Goal: Transaction & Acquisition: Purchase product/service

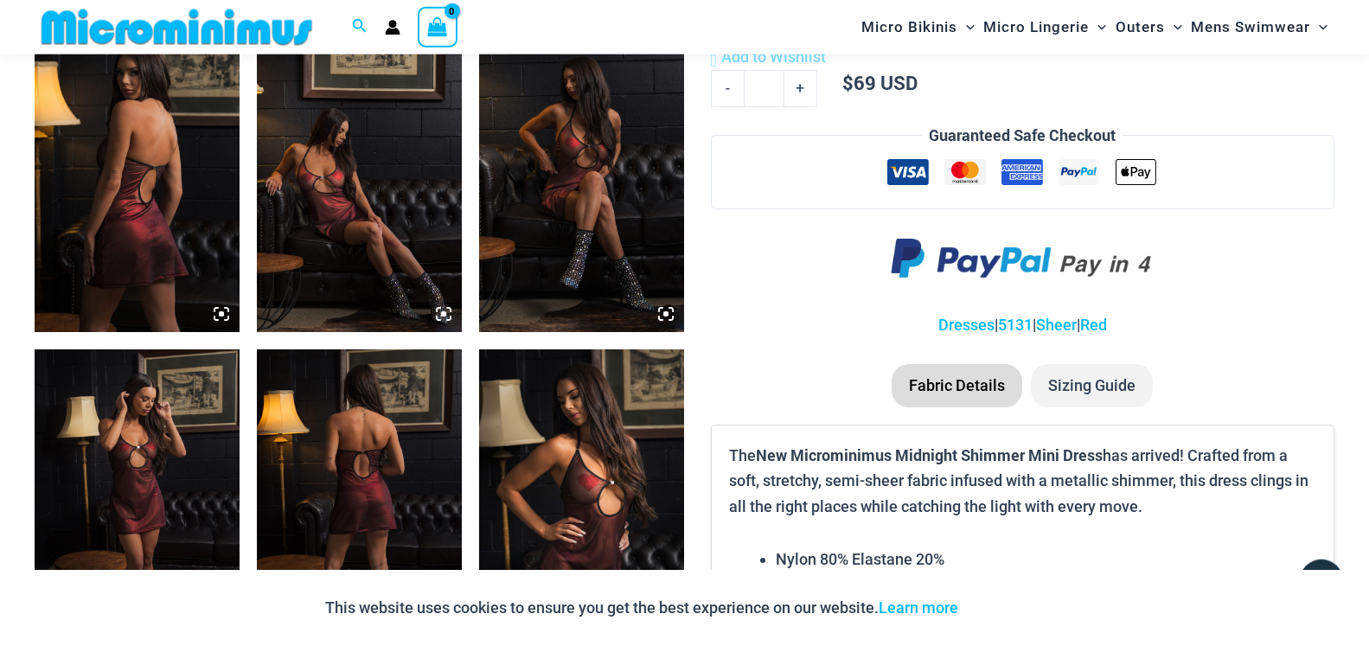
scroll to position [1133, 0]
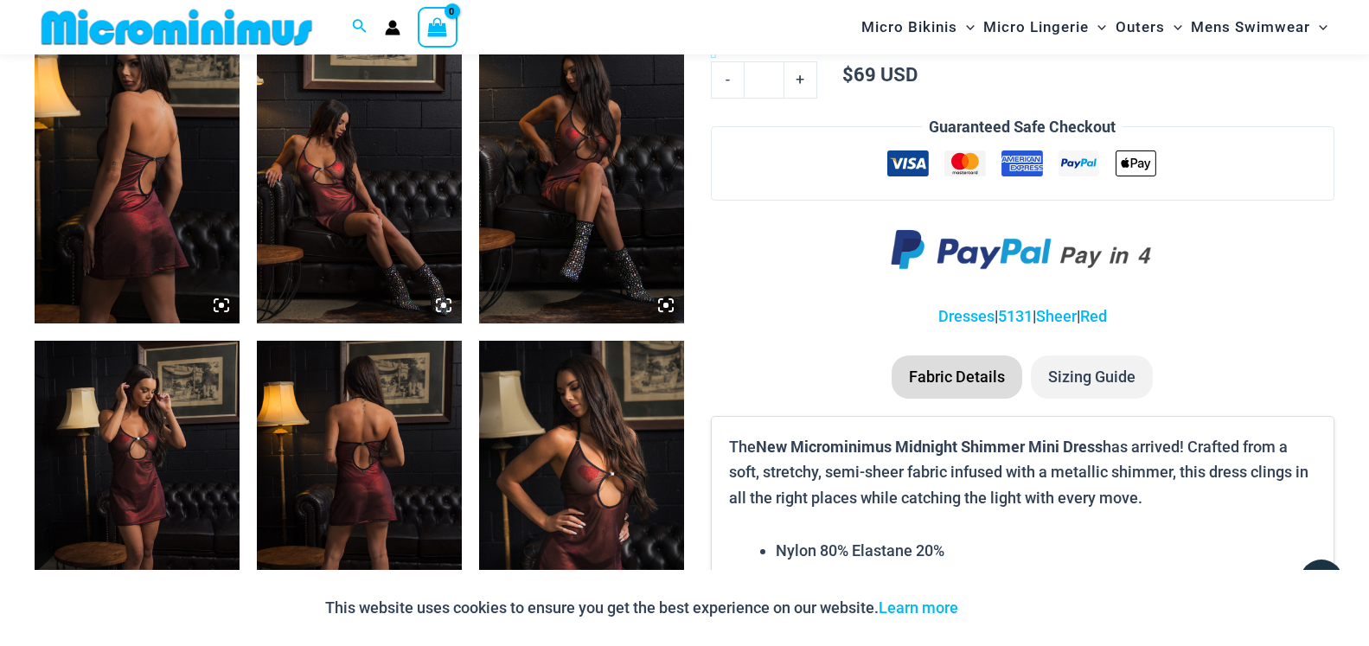
click at [161, 201] on img at bounding box center [137, 170] width 205 height 308
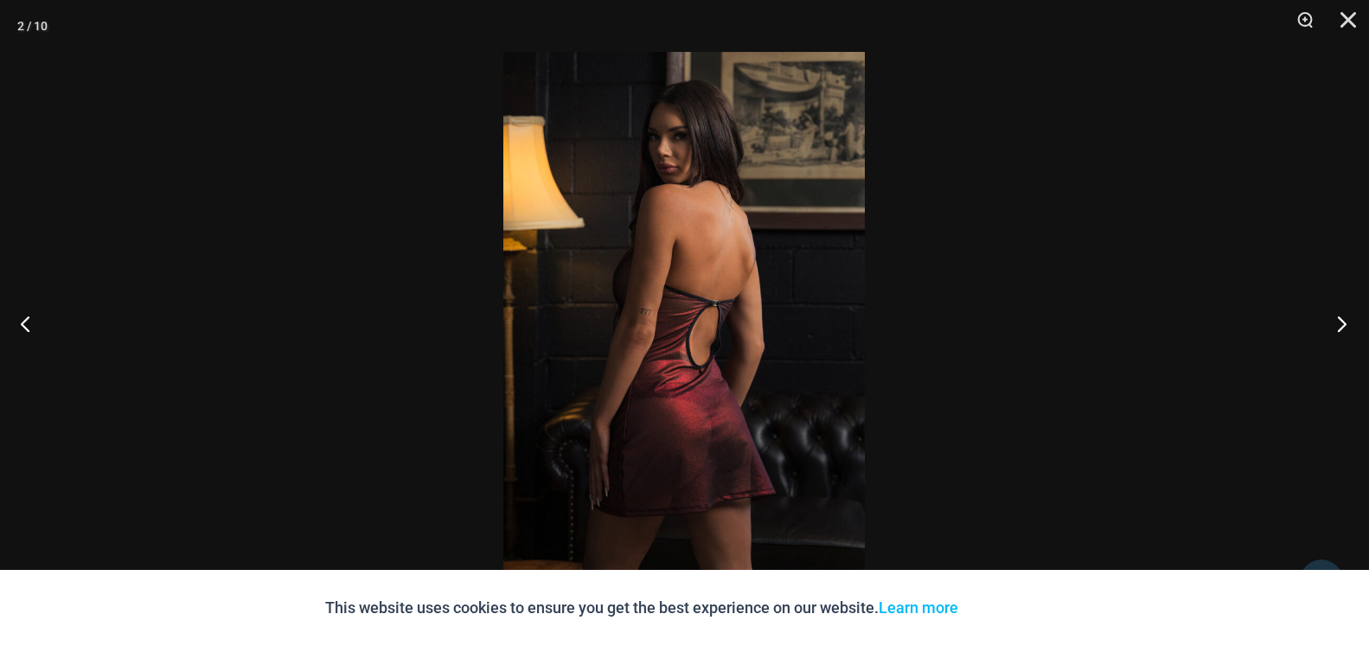
click at [1340, 330] on button "Next" at bounding box center [1336, 323] width 65 height 86
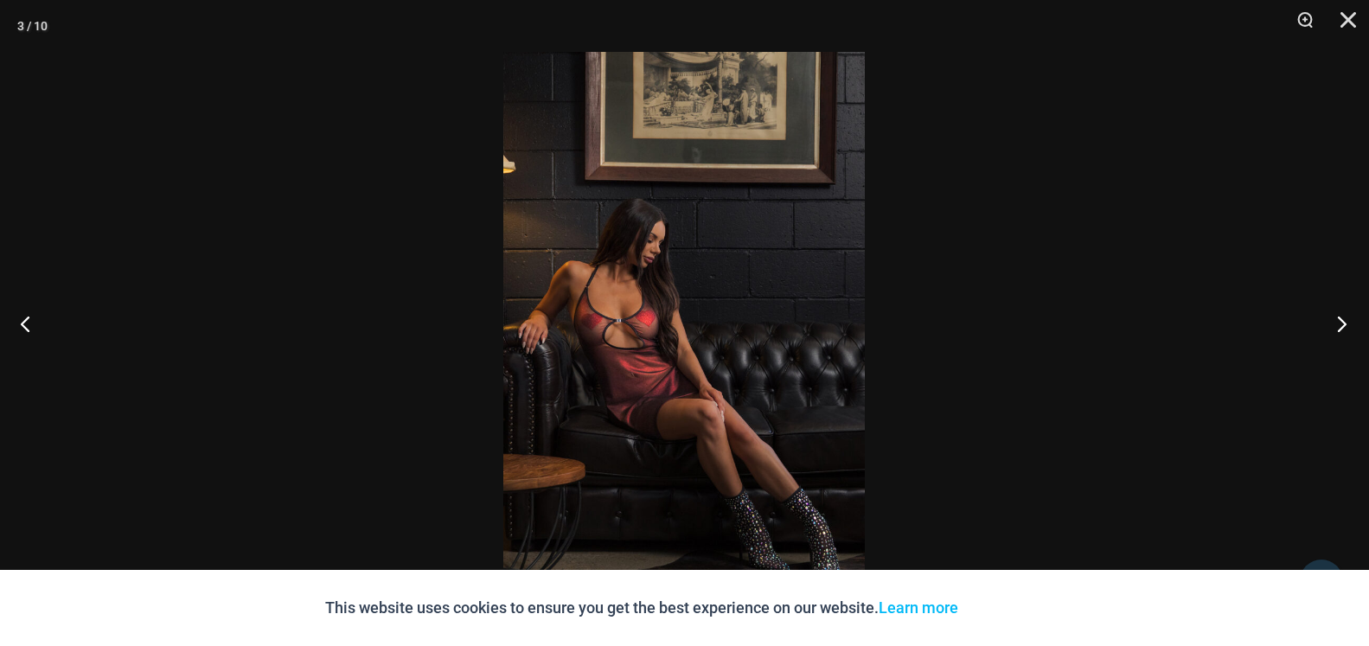
click at [1341, 329] on button "Next" at bounding box center [1336, 323] width 65 height 86
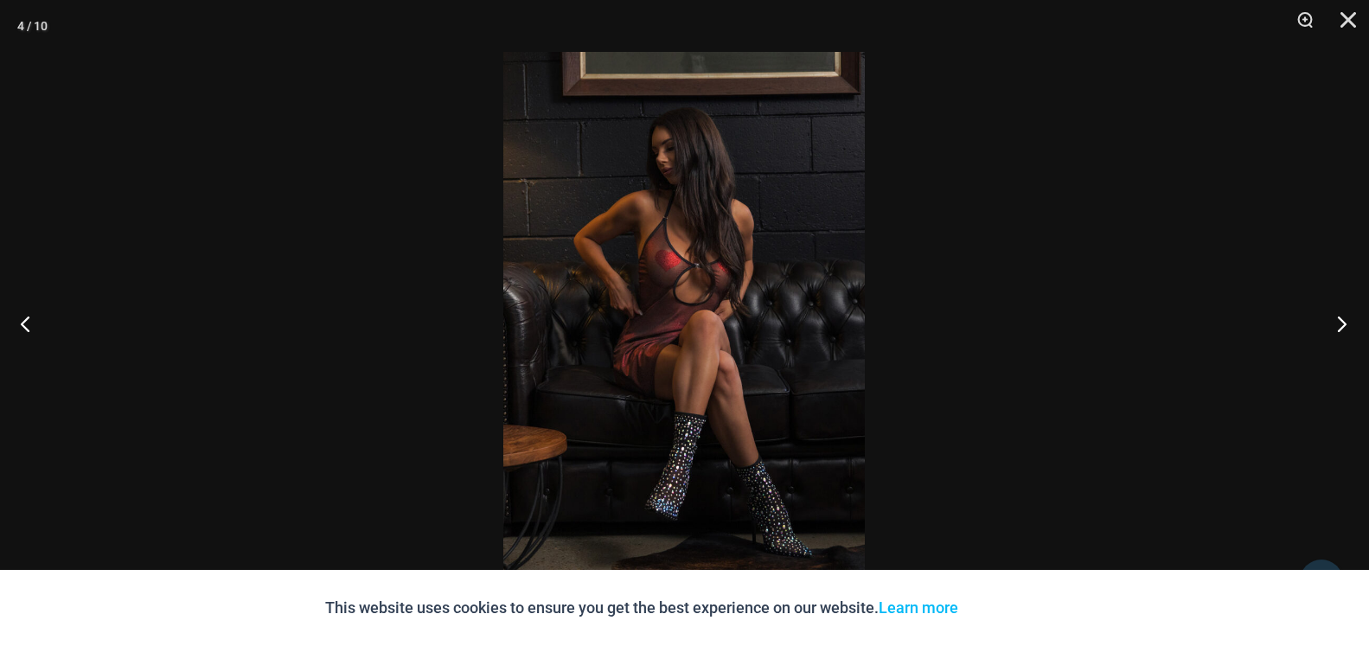
click at [1341, 329] on button "Next" at bounding box center [1336, 323] width 65 height 86
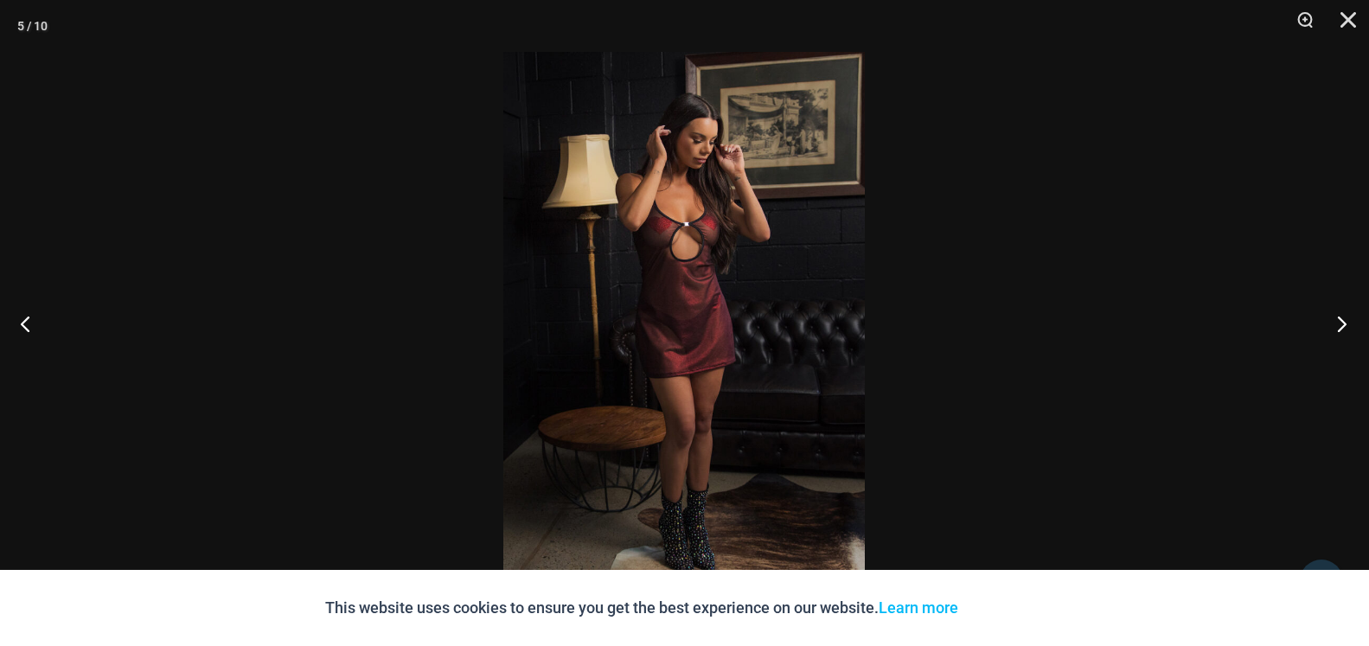
click at [1341, 329] on button "Next" at bounding box center [1336, 323] width 65 height 86
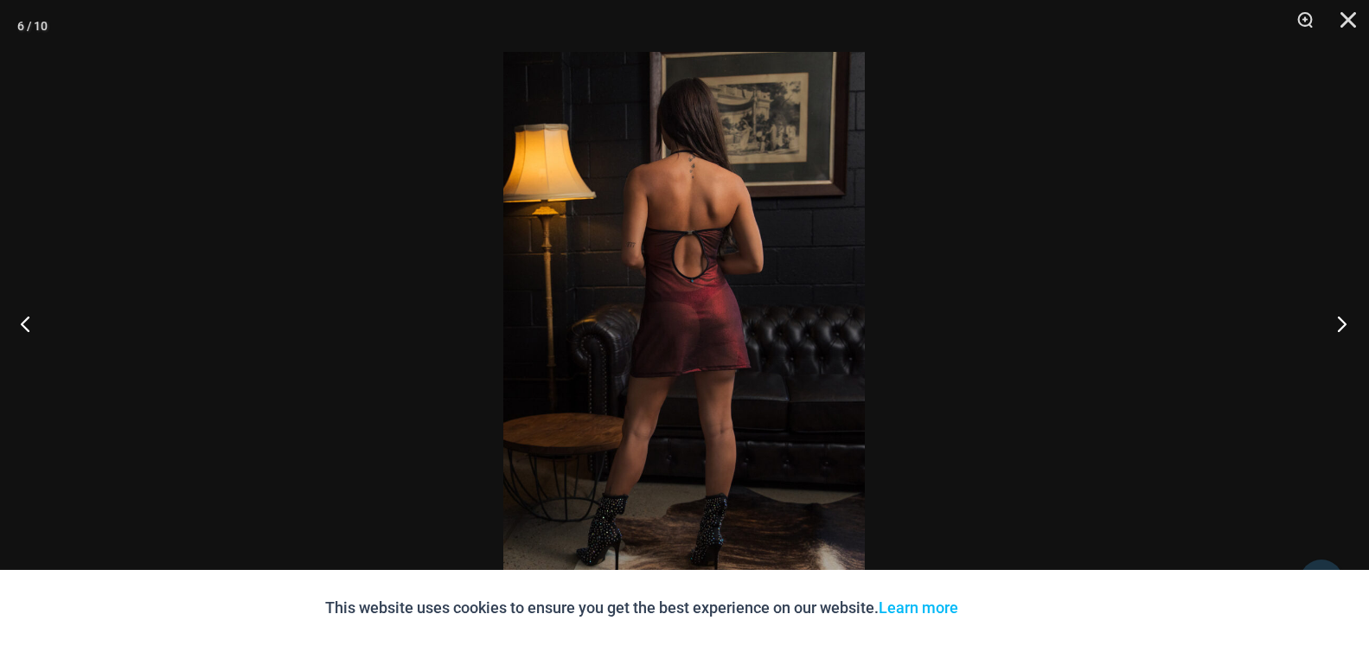
click at [1341, 329] on button "Next" at bounding box center [1336, 323] width 65 height 86
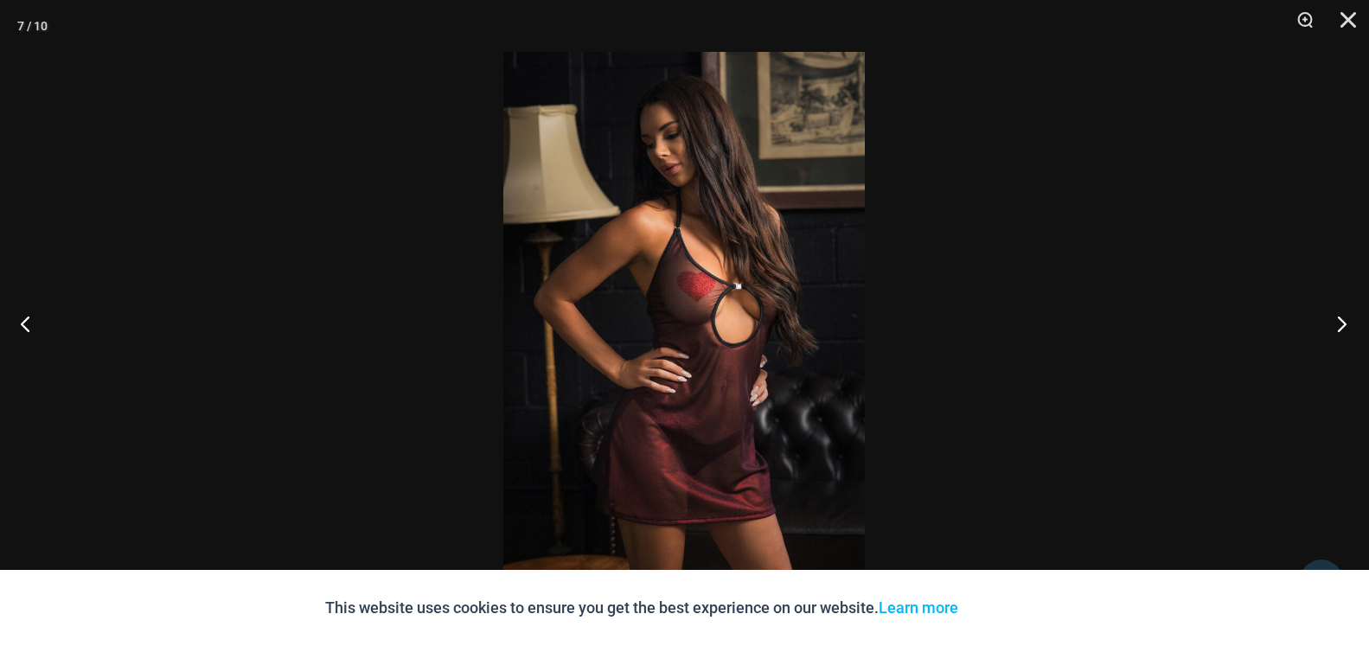
click at [1341, 329] on button "Next" at bounding box center [1336, 323] width 65 height 86
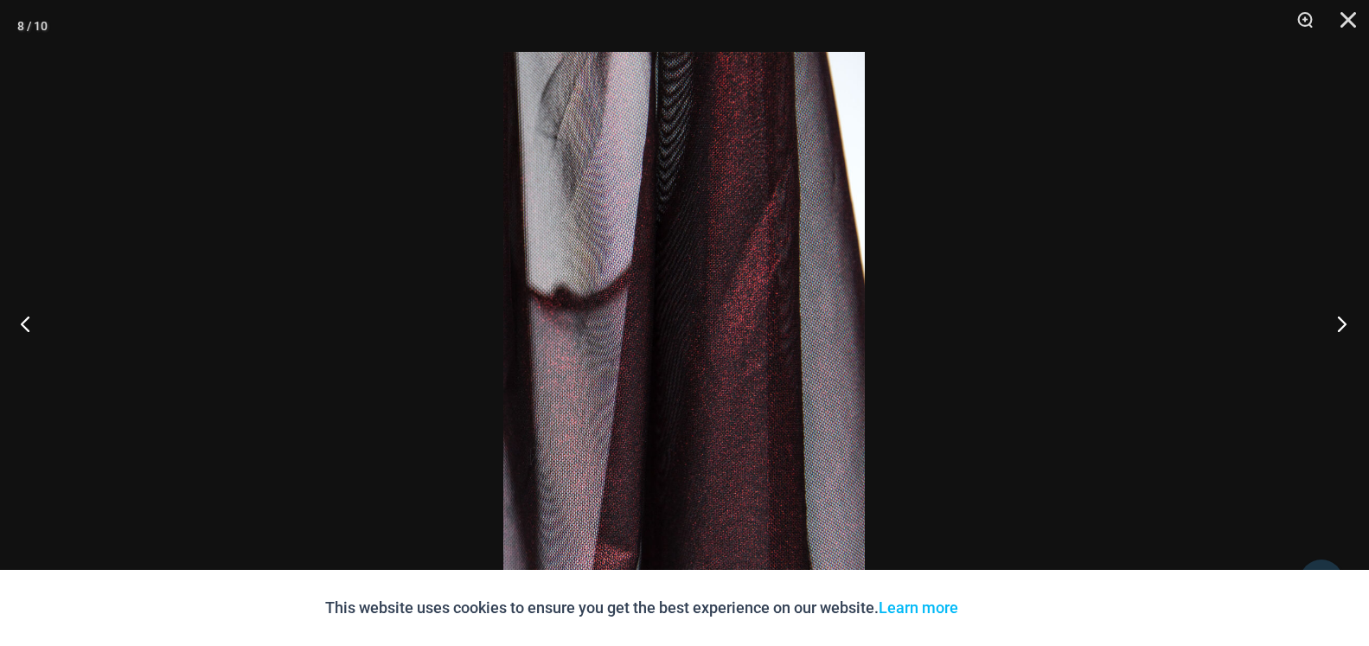
click at [1341, 329] on button "Next" at bounding box center [1336, 323] width 65 height 86
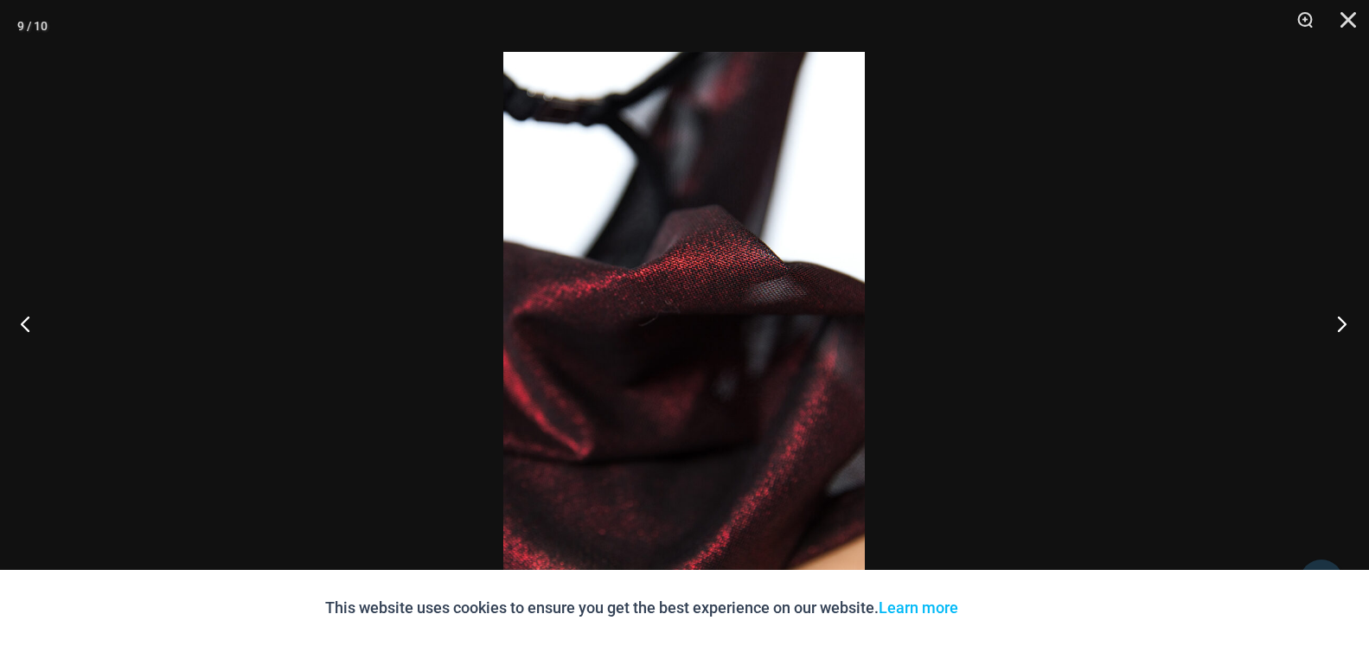
click at [1341, 329] on button "Next" at bounding box center [1336, 323] width 65 height 86
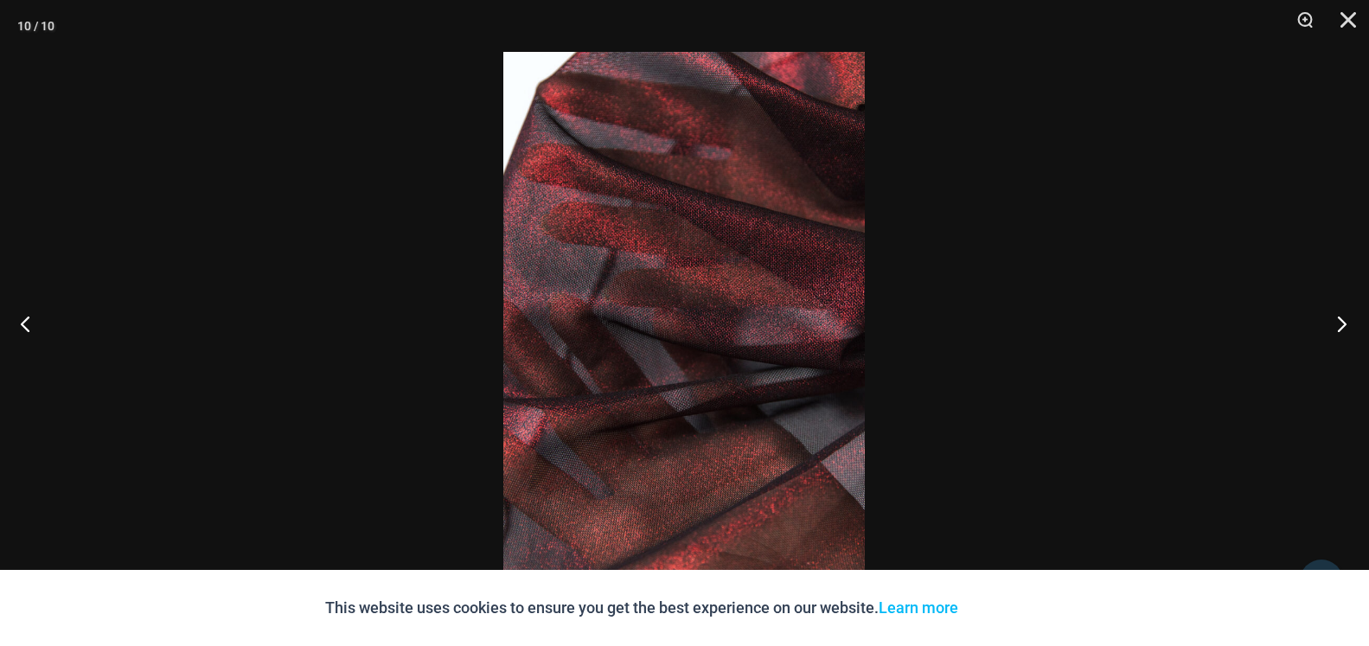
click at [1341, 329] on button "Next" at bounding box center [1336, 323] width 65 height 86
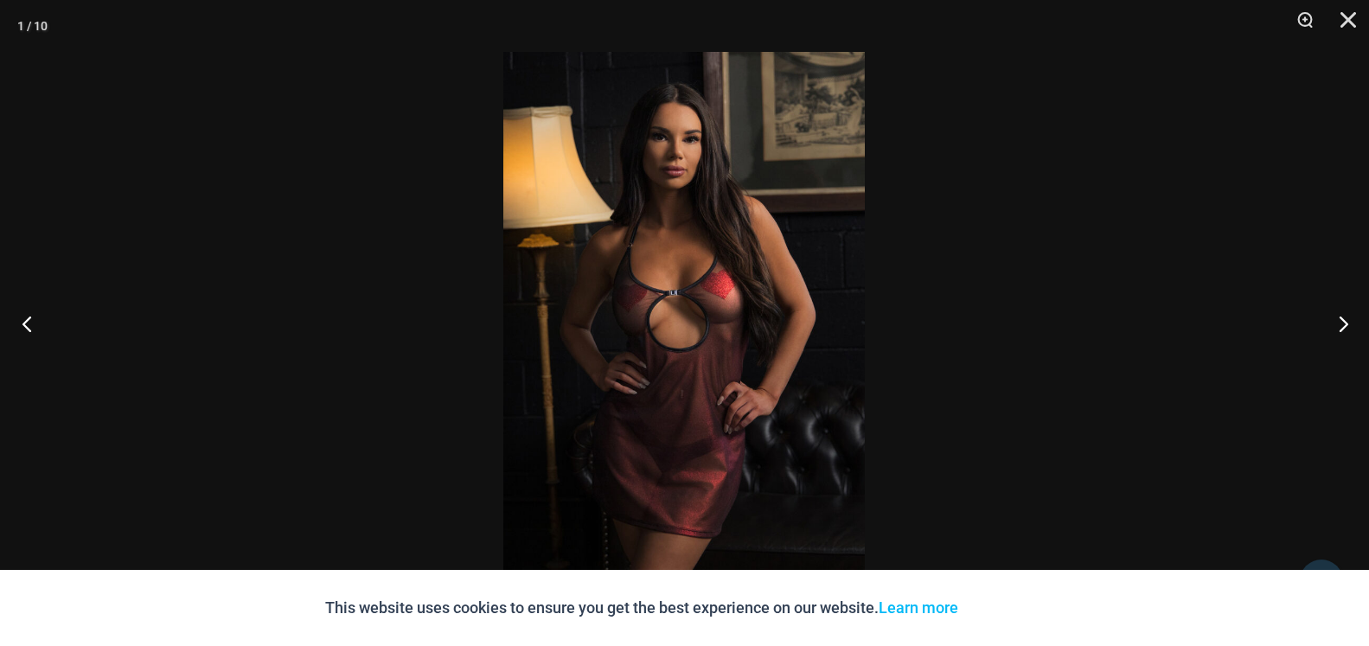
click at [27, 322] on button "Previous" at bounding box center [32, 323] width 65 height 86
